Goal: Transaction & Acquisition: Purchase product/service

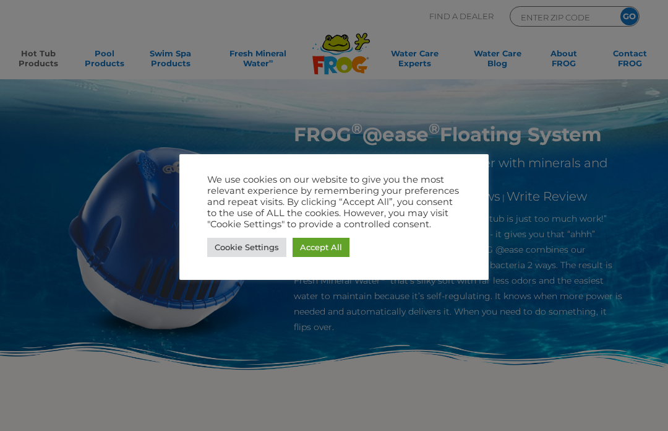
click at [326, 248] on link "Accept All" at bounding box center [321, 247] width 57 height 19
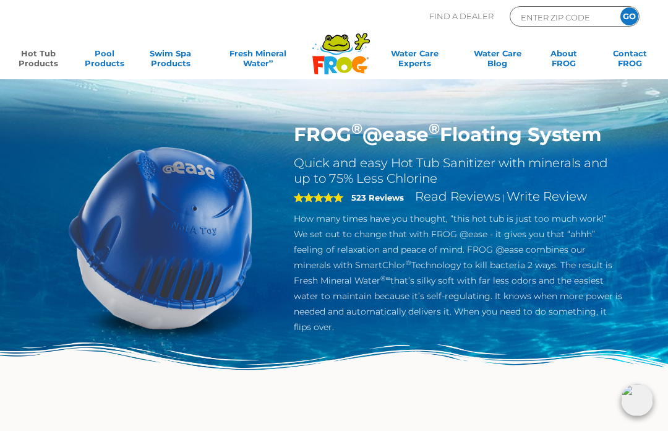
click at [43, 65] on link "Hot Tub Products" at bounding box center [37, 60] width 51 height 25
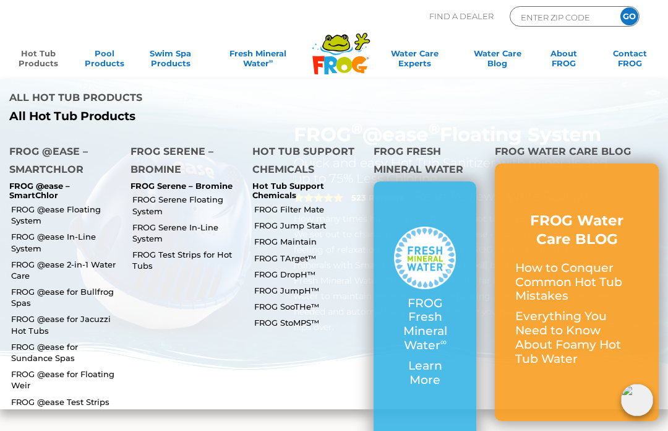
click at [79, 259] on link "FROG @ease 2-in-1 Water Care" at bounding box center [66, 270] width 110 height 22
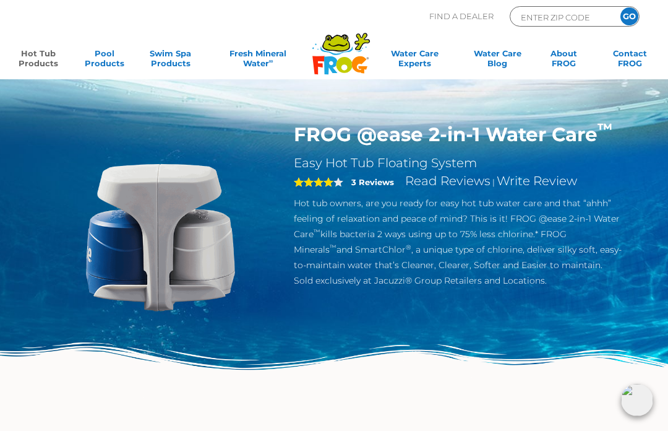
click at [563, 248] on p "Hot tub owners, are you ready for easy hot tub water care and that “ahhh” feeli…" at bounding box center [458, 242] width 329 height 93
click at [192, 208] on img at bounding box center [161, 238] width 230 height 230
click at [482, 140] on h1 "FROG @ease 2-in-1 Water Care ™" at bounding box center [458, 135] width 329 height 24
click at [557, 15] on input "ENTER ZIP CODE" at bounding box center [562, 17] width 84 height 14
type input "92104"
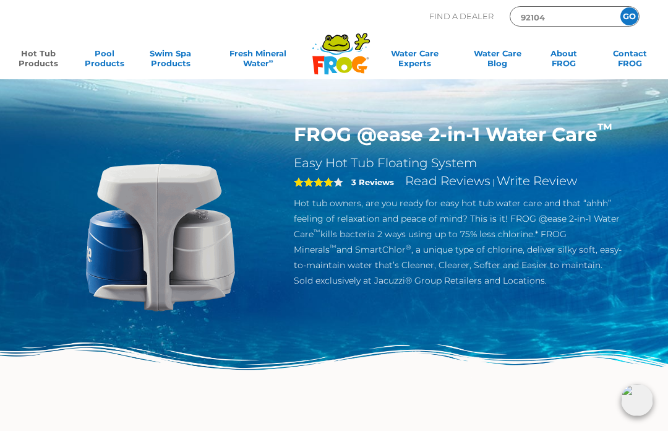
click at [635, 19] on input "GO" at bounding box center [630, 16] width 18 height 18
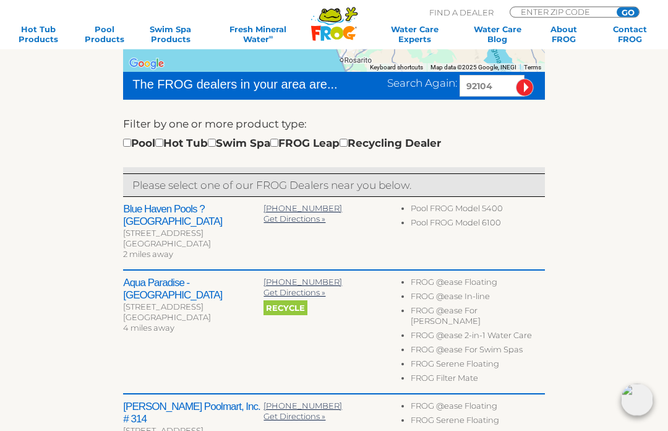
scroll to position [315, 0]
click at [517, 330] on li "FROG @ease 2-in-1 Water Care" at bounding box center [478, 337] width 134 height 14
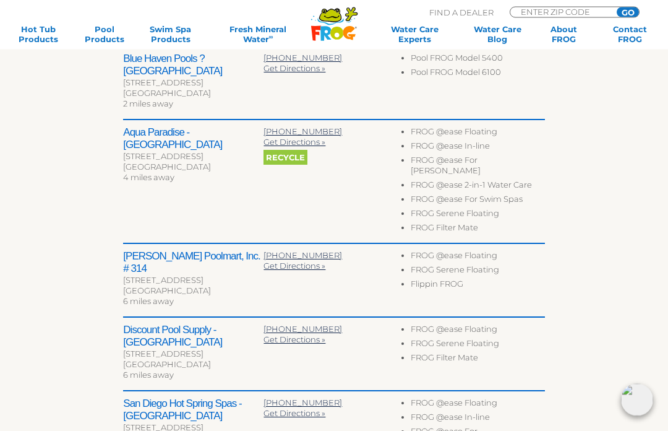
scroll to position [465, 0]
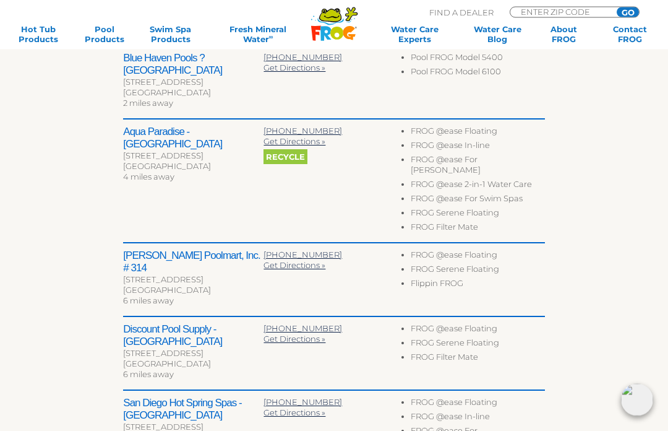
click at [198, 126] on h2 "Aqua Paradise - [GEOGRAPHIC_DATA]" at bounding box center [193, 138] width 140 height 25
click at [190, 126] on h2 "Aqua Paradise - [GEOGRAPHIC_DATA]" at bounding box center [193, 138] width 140 height 25
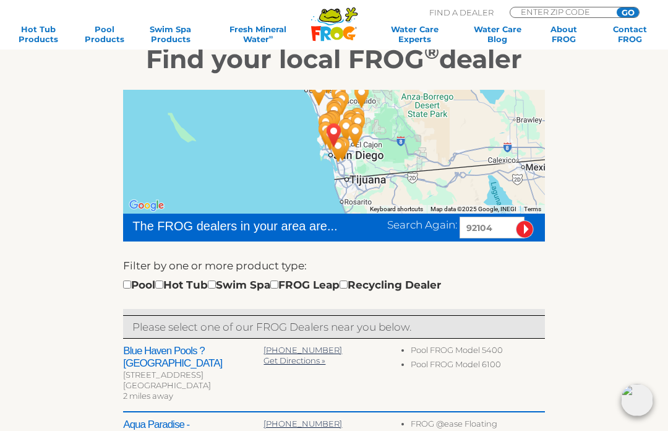
scroll to position [0, 0]
